Goal: Task Accomplishment & Management: Manage account settings

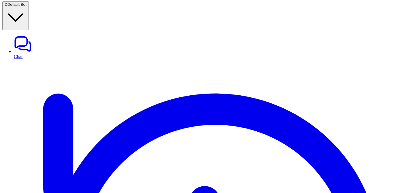
scroll to position [0, 65]
